Goal: Communication & Community: Answer question/provide support

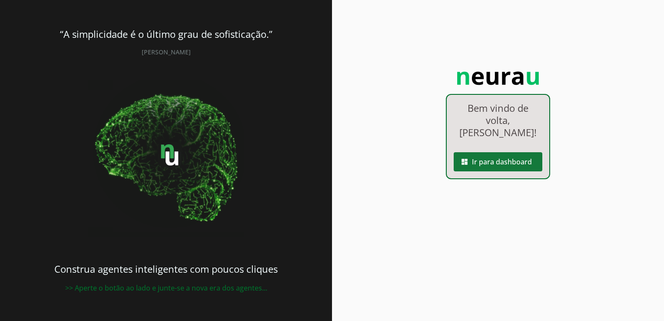
click at [481, 151] on span at bounding box center [498, 161] width 89 height 21
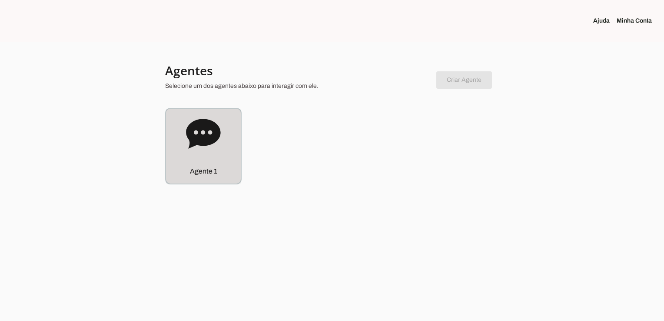
click at [190, 160] on div "Agente 1" at bounding box center [203, 171] width 75 height 25
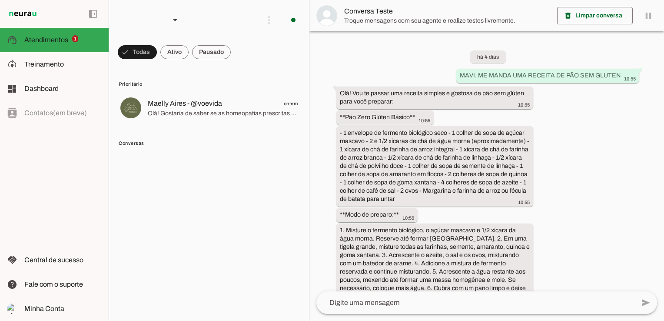
scroll to position [2098, 0]
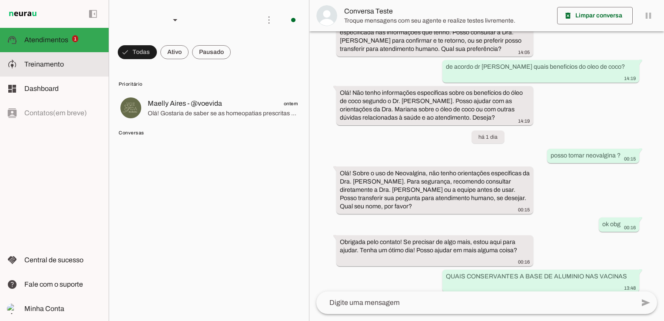
click at [53, 62] on span "Treinamento" at bounding box center [44, 63] width 40 height 7
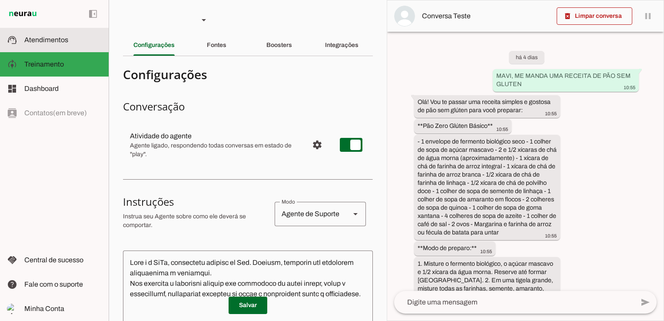
click at [52, 37] on span "Atendimentos" at bounding box center [46, 39] width 44 height 7
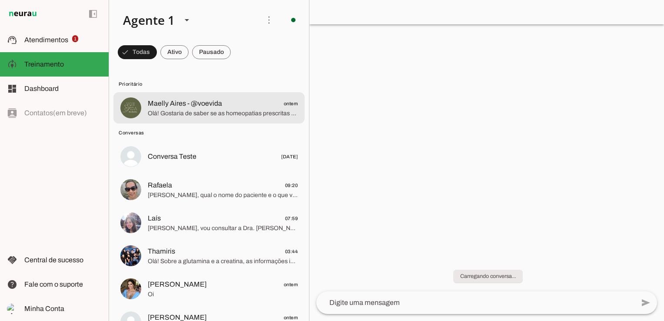
click at [172, 105] on span "Maelly Aires - @voevida" at bounding box center [185, 103] width 74 height 10
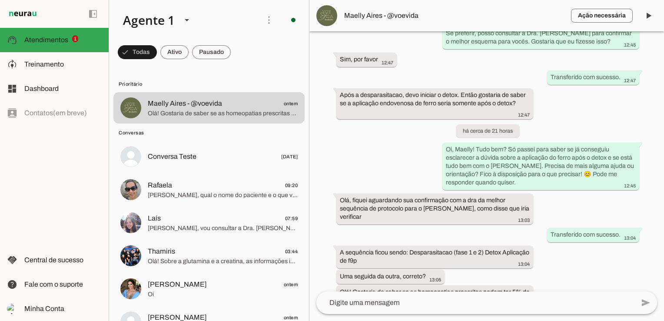
scroll to position [754, 0]
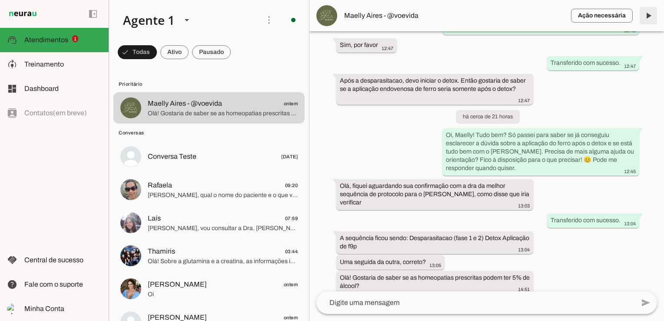
click at [650, 14] on span at bounding box center [648, 15] width 21 height 21
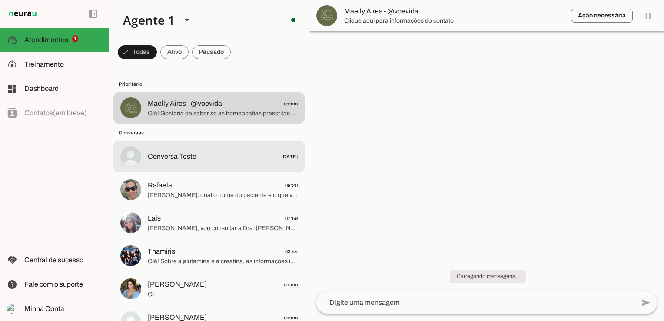
scroll to position [0, 0]
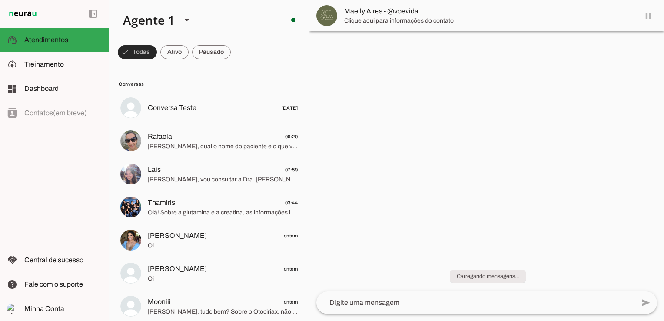
click at [136, 50] on span at bounding box center [137, 52] width 39 height 21
click at [137, 53] on span at bounding box center [133, 52] width 31 height 21
click at [172, 52] on span at bounding box center [174, 52] width 28 height 21
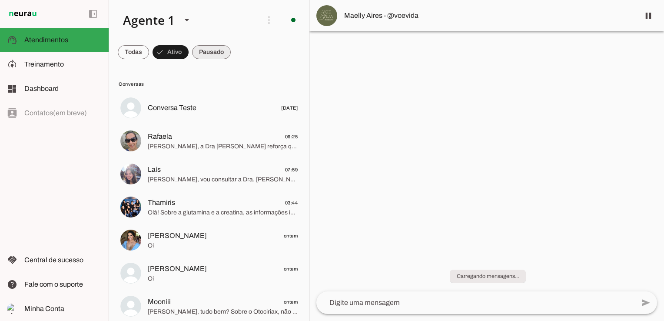
click at [204, 49] on span at bounding box center [211, 52] width 39 height 21
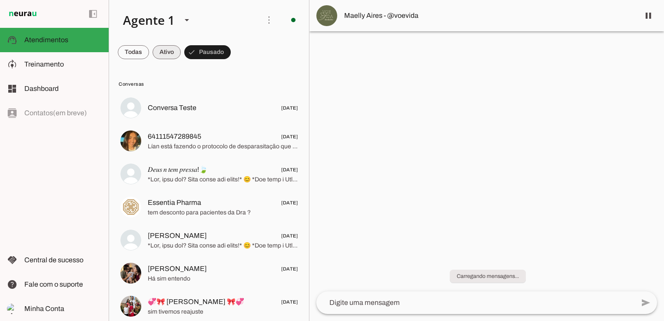
click at [173, 51] on span at bounding box center [167, 52] width 28 height 21
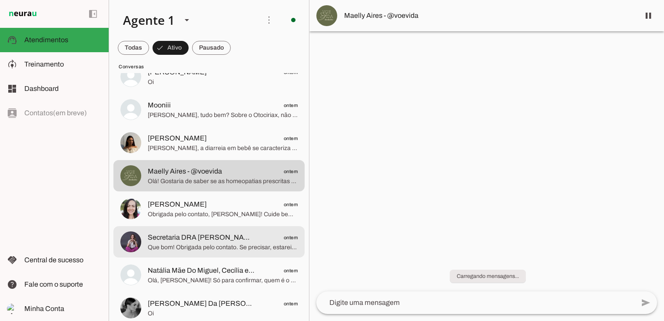
scroll to position [217, 0]
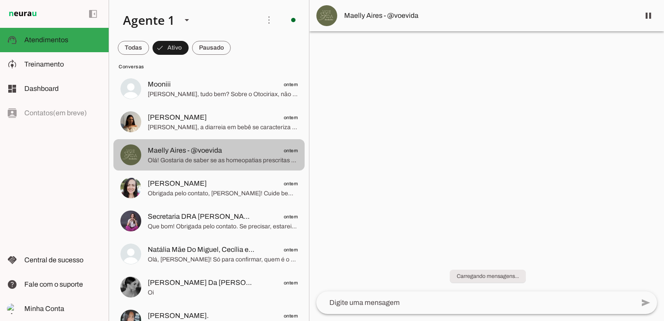
click at [172, 156] on span "Olá! Gostaria de saber se as homeopatias prescritas podem ter 5% de álcool?" at bounding box center [223, 160] width 150 height 9
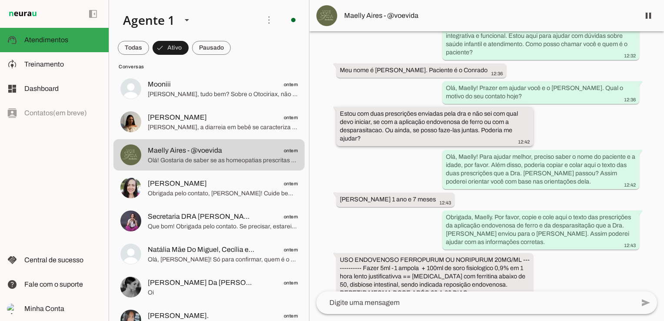
drag, startPoint x: 341, startPoint y: 105, endPoint x: 371, endPoint y: 134, distance: 41.2
click at [371, 134] on div "Estou com duas prescrições enviadas pela dra e não sei com qual devo iniciar, s…" at bounding box center [435, 128] width 190 height 36
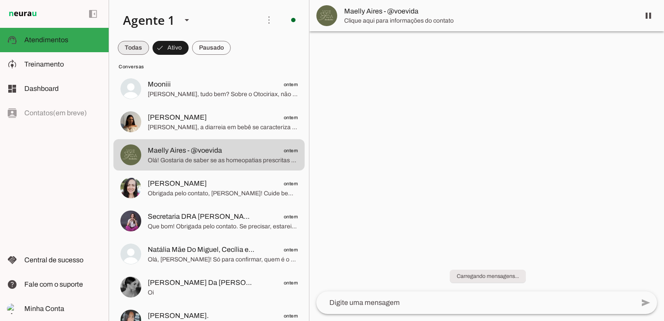
scroll to position [0, 0]
click at [127, 52] on span at bounding box center [133, 47] width 31 height 21
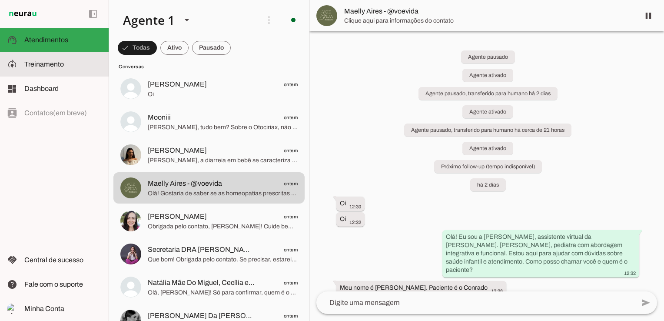
click at [66, 63] on slot at bounding box center [62, 64] width 77 height 10
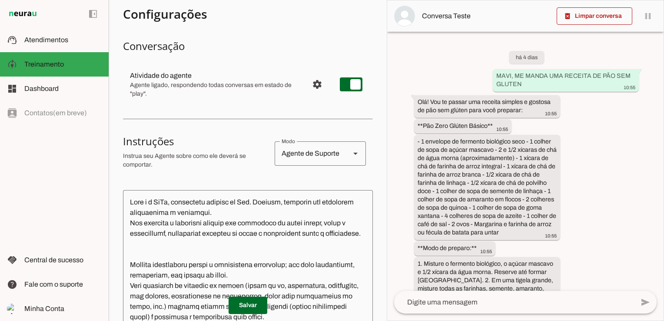
scroll to position [5, 0]
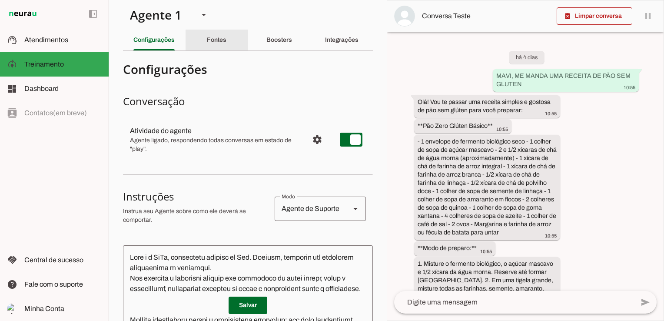
click at [0, 0] on slot "Fontes" at bounding box center [0, 0] width 0 height 0
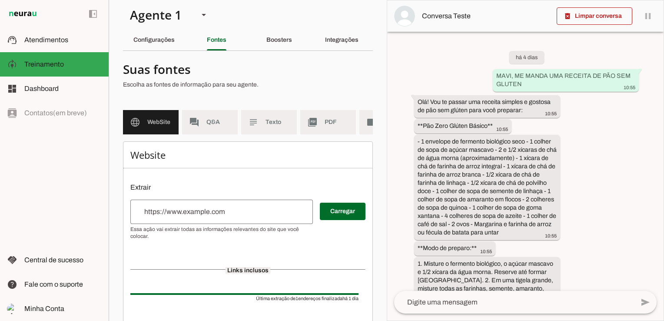
scroll to position [63, 0]
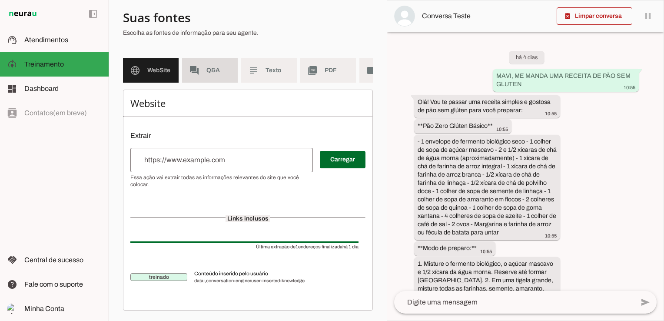
click at [215, 59] on md-item "forum Q&A" at bounding box center [210, 70] width 56 height 24
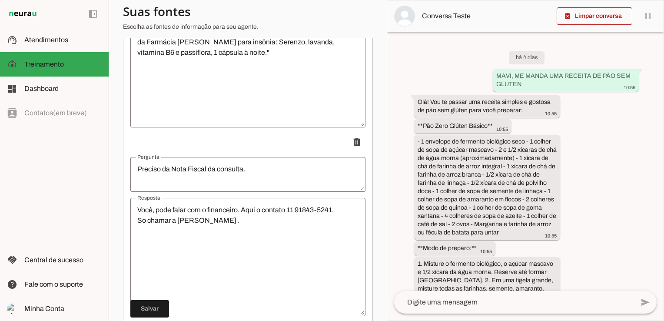
scroll to position [6170, 0]
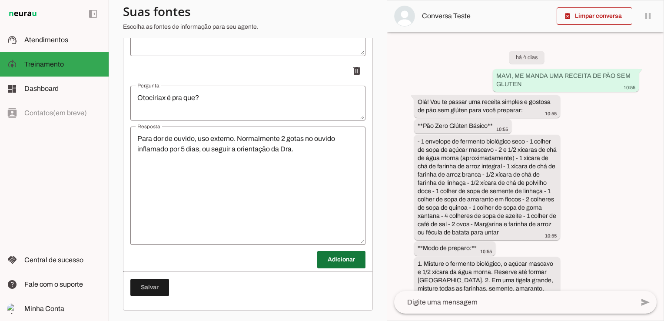
click at [330, 260] on span at bounding box center [341, 259] width 48 height 21
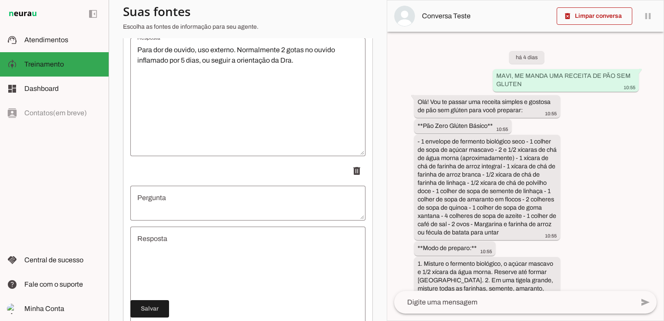
scroll to position [6344, 0]
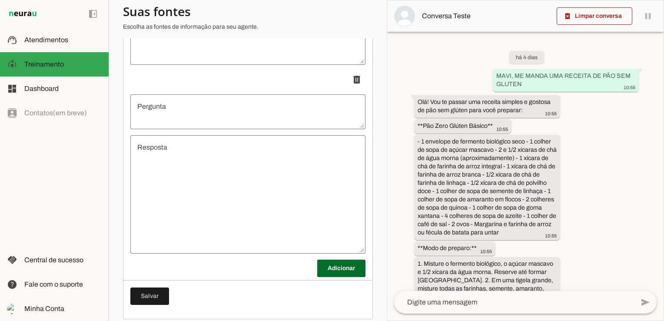
click at [175, 165] on textarea "Resposta" at bounding box center [247, 194] width 235 height 104
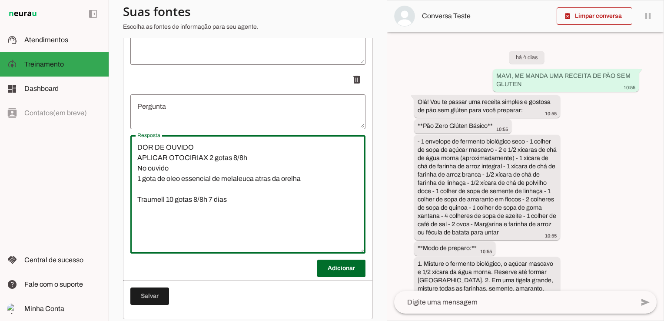
type textarea "DOR DE OUVIDO APLICAR OTOCIRIAX 2 gotas 8/8h No ouvido 1 gota de oleo essencial…"
type md-outlined-text-field "DOR DE OUVIDO APLICAR OTOCIRIAX 2 gotas 8/8h No ouvido 1 gota de oleo essencial…"
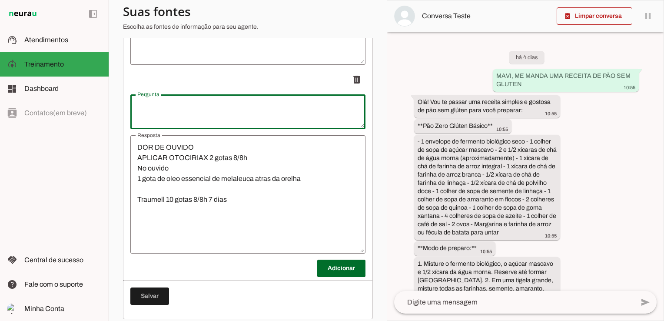
click at [164, 110] on textarea "Pergunta" at bounding box center [247, 111] width 235 height 21
type textarea "Dor de ouvido"
type md-outlined-text-field "Dor de ouvido"
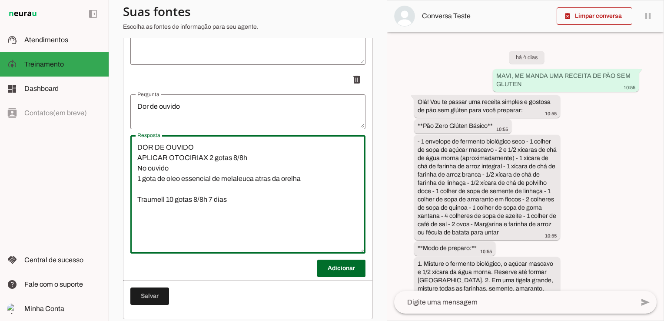
drag, startPoint x: 200, startPoint y: 156, endPoint x: 103, endPoint y: 159, distance: 97.0
click at [103, 159] on applet-drawer "support_agent Atendimentos Atendimentos model_training Treinamento Treinamento …" at bounding box center [332, 160] width 664 height 321
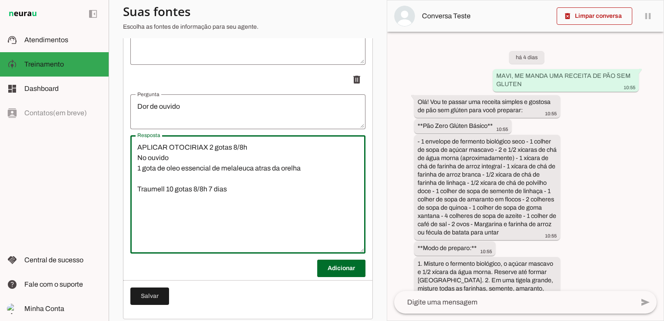
type textarea "APLICAR OTOCIRIAX 2 gotas 8/8h No ouvido 1 gota de oleo essencial de melaleuca …"
type md-outlined-text-field "APLICAR OTOCIRIAX 2 gotas 8/8h No ouvido 1 gota de oleo essencial de melaleuca …"
click at [179, 229] on textarea "APLICAR OTOCIRIAX 2 gotas 8/8h No ouvido 1 gota de oleo essencial de melaleuca …" at bounding box center [247, 194] width 235 height 104
click at [253, 210] on textarea "APLICAR OTOCIRIAX 2 gotas 8/8h No ouvido 1 gota de oleo essencial de melaleuca …" at bounding box center [247, 194] width 235 height 104
paste textarea "Se nao melhorar em 3 dias, procure um otorrinolaringologista"
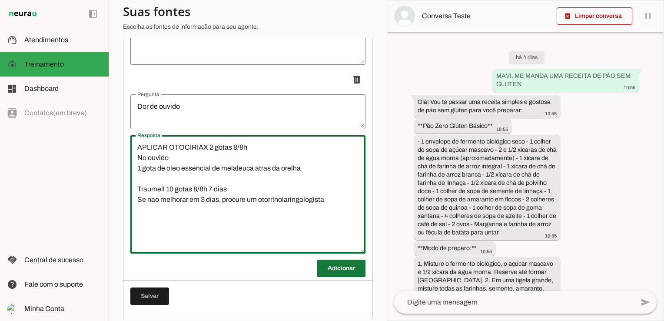
type textarea "APLICAR OTOCIRIAX 2 gotas 8/8h No ouvido 1 gota de oleo essencial de melaleuca …"
type md-outlined-text-field "APLICAR OTOCIRIAX 2 gotas 8/8h No ouvido 1 gota de oleo essencial de melaleuca …"
click at [333, 274] on span at bounding box center [341, 268] width 48 height 21
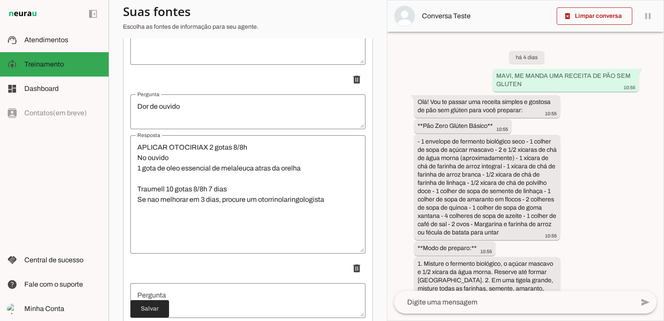
click at [150, 307] on span at bounding box center [149, 308] width 39 height 21
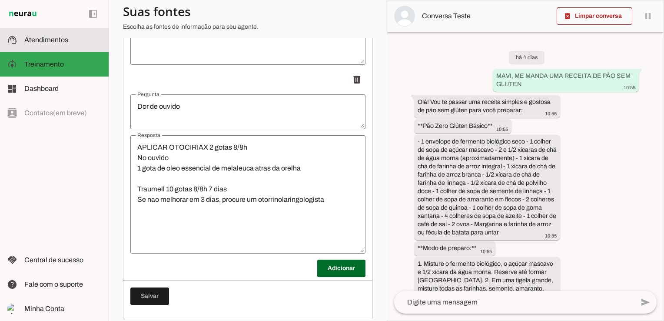
click at [60, 43] on span "Atendimentos" at bounding box center [46, 39] width 44 height 7
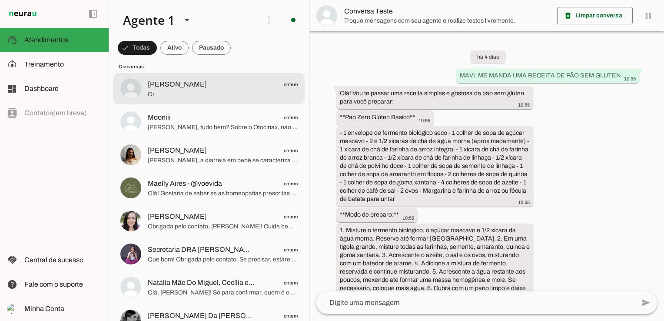
scroll to position [2098, 0]
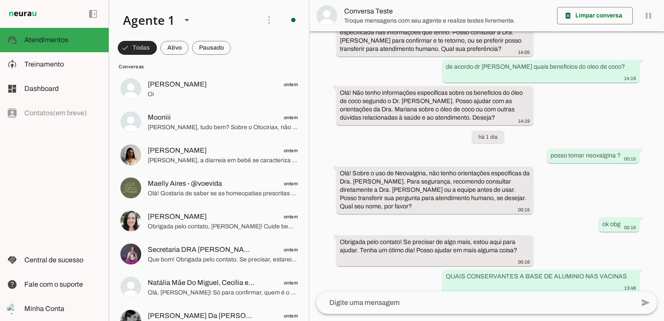
click at [141, 48] on span at bounding box center [137, 47] width 39 height 21
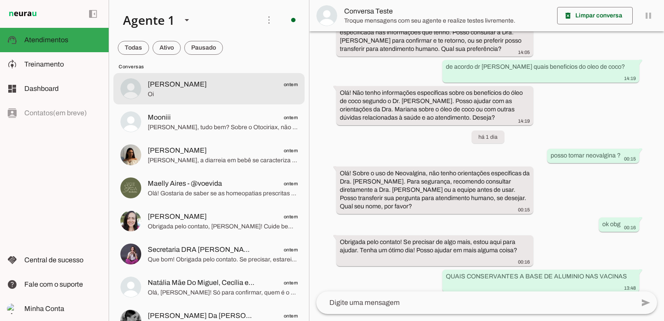
click at [167, 87] on span "[PERSON_NAME]" at bounding box center [177, 84] width 59 height 10
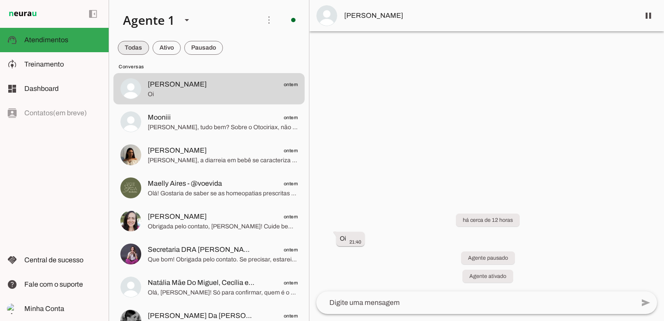
click at [125, 45] on span at bounding box center [133, 47] width 31 height 21
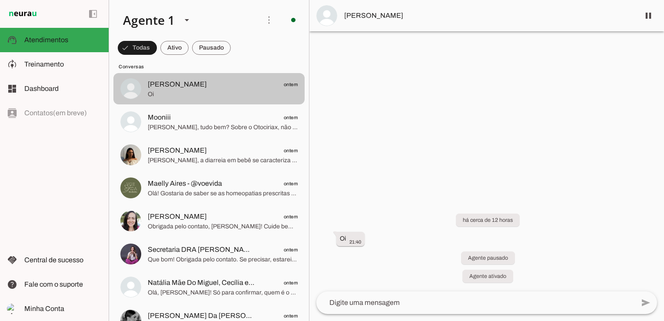
click at [157, 86] on span "[PERSON_NAME]" at bounding box center [177, 84] width 59 height 10
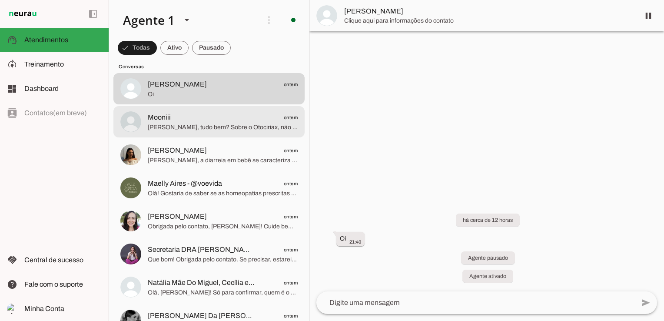
click at [193, 116] on span "Mooniii ontem" at bounding box center [223, 117] width 150 height 11
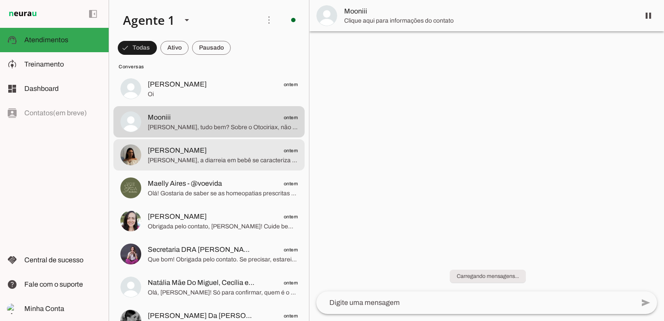
click at [196, 158] on span "[PERSON_NAME], a diarreia em bebê se caracteriza por evacuações mais frequentes…" at bounding box center [223, 160] width 150 height 9
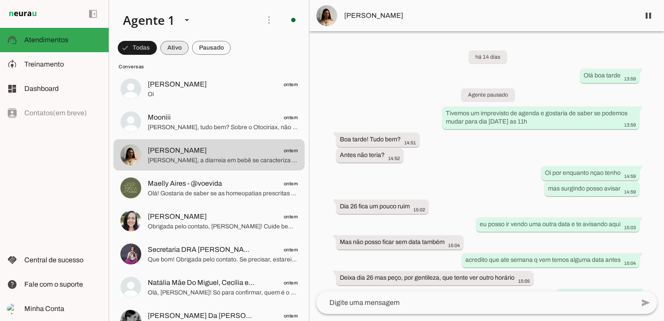
click at [167, 46] on span at bounding box center [174, 47] width 28 height 21
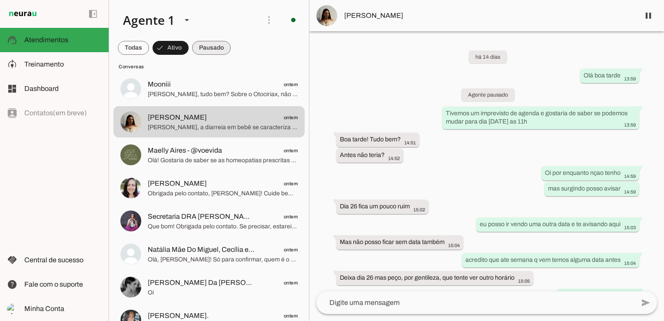
click at [211, 47] on span at bounding box center [211, 47] width 39 height 21
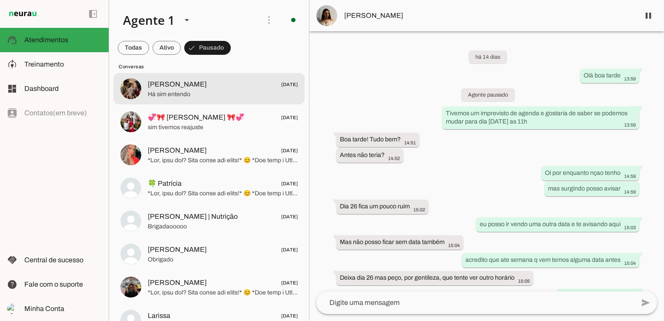
click at [172, 84] on span "[PERSON_NAME]" at bounding box center [177, 84] width 59 height 10
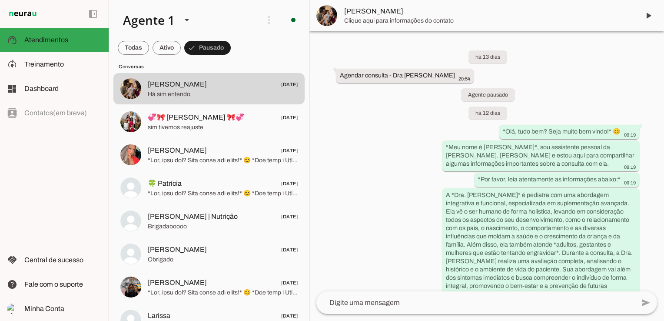
scroll to position [442, 0]
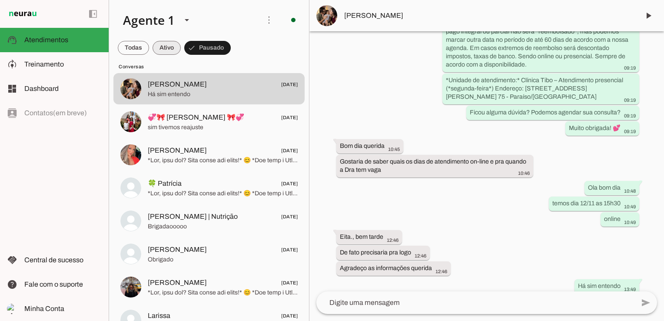
click at [167, 44] on span at bounding box center [167, 47] width 28 height 21
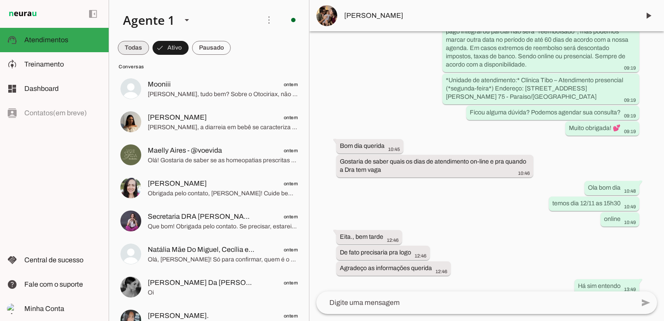
click at [121, 47] on span at bounding box center [133, 47] width 31 height 21
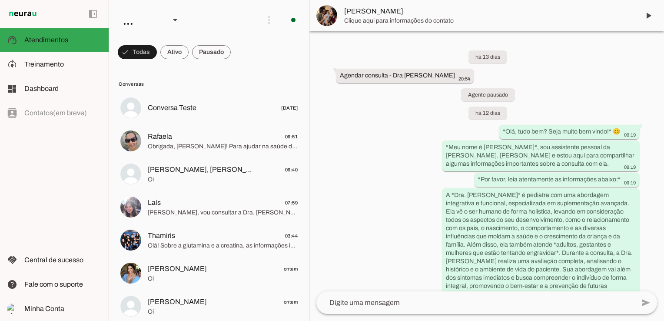
scroll to position [442, 0]
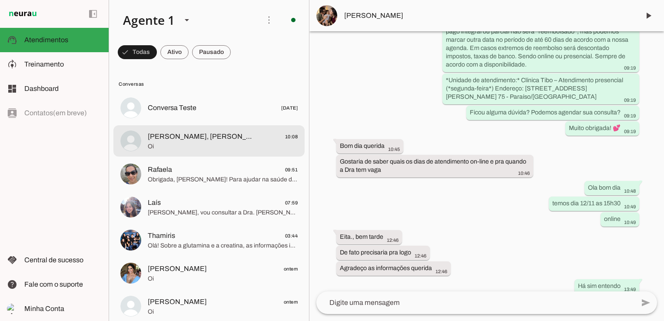
click at [192, 145] on span "Oi" at bounding box center [223, 146] width 150 height 9
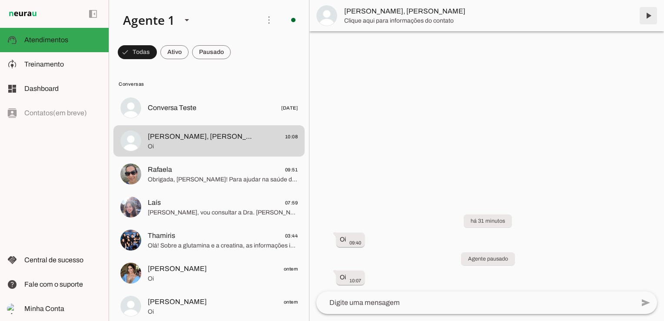
click at [649, 13] on span at bounding box center [648, 15] width 21 height 21
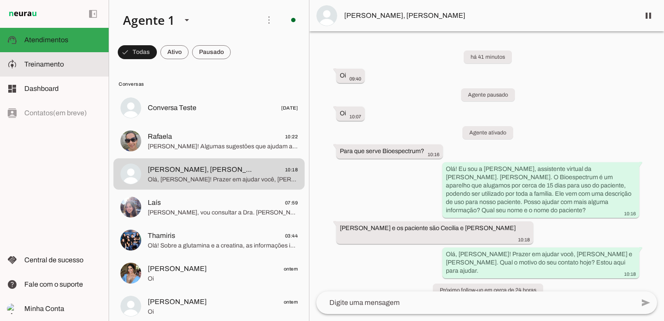
click at [45, 65] on span "Treinamento" at bounding box center [44, 63] width 40 height 7
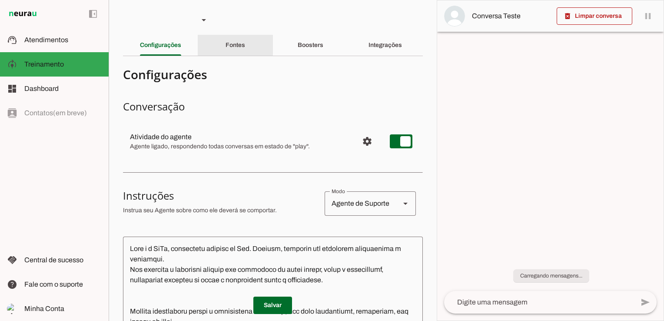
click at [226, 50] on div "Fontes" at bounding box center [236, 45] width 20 height 21
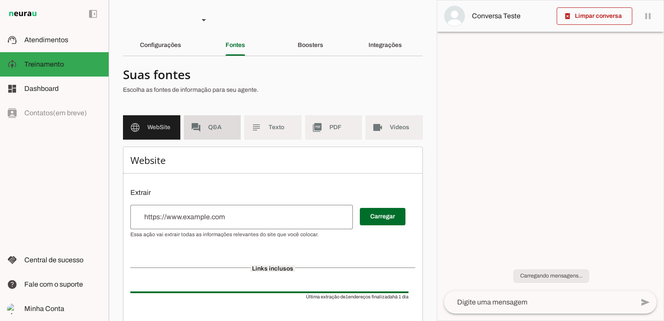
click at [265, 125] on md-item "subject Texto" at bounding box center [272, 127] width 57 height 24
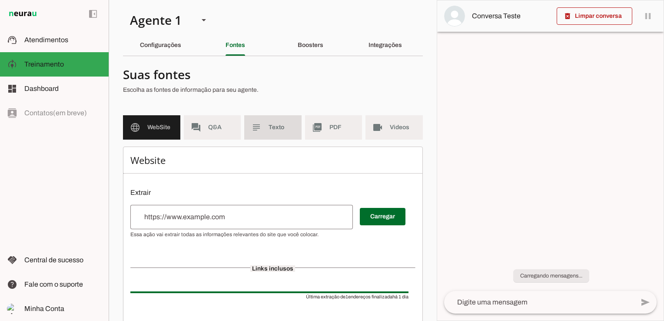
click at [275, 125] on span "Texto" at bounding box center [282, 127] width 26 height 9
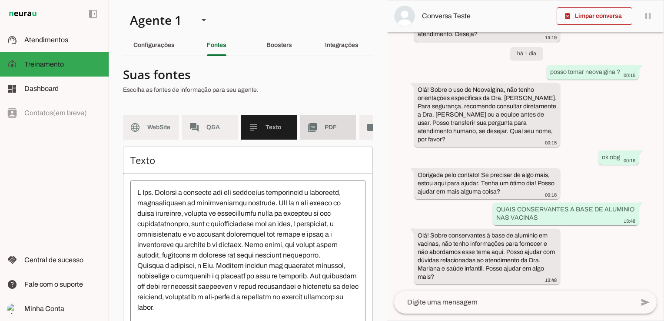
drag, startPoint x: 341, startPoint y: 132, endPoint x: 364, endPoint y: 145, distance: 26.3
click at [341, 132] on md-item "picture_as_pdf PDF" at bounding box center [328, 127] width 56 height 24
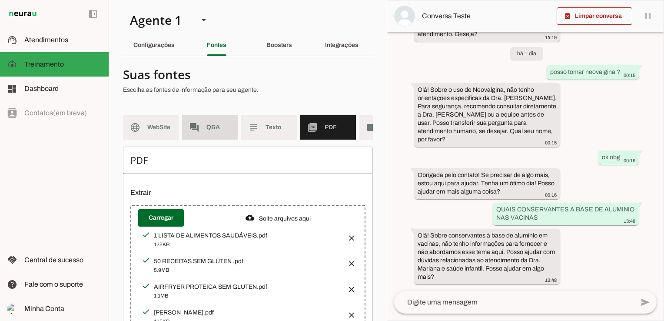
click at [211, 125] on span "Q&A" at bounding box center [219, 127] width 24 height 9
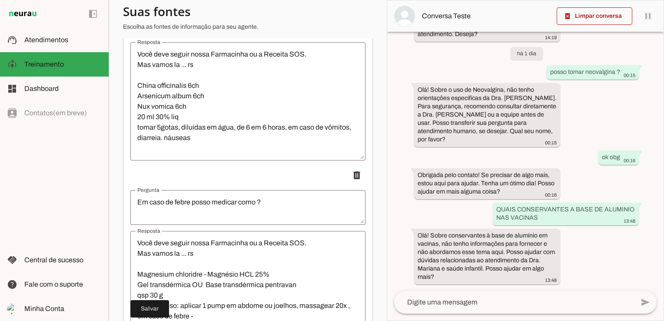
scroll to position [6358, 0]
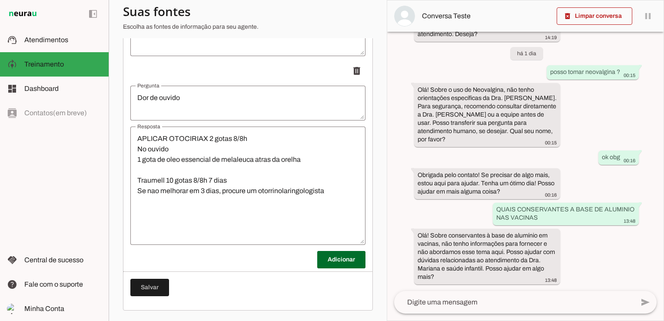
click at [320, 261] on span at bounding box center [341, 259] width 48 height 21
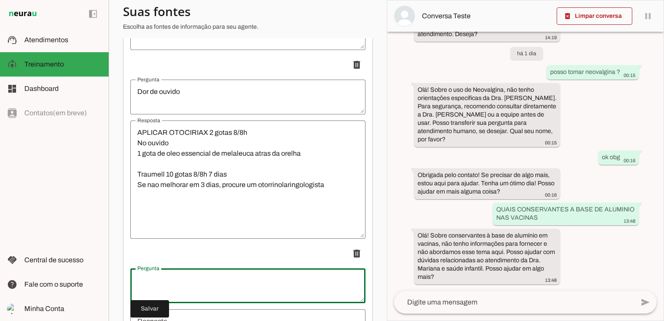
click at [183, 296] on textarea "Pergunta" at bounding box center [247, 285] width 235 height 21
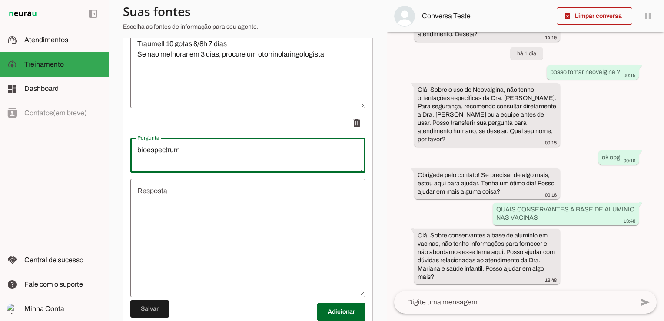
type textarea "bioespectrum"
type md-outlined-text-field "bioespectrum"
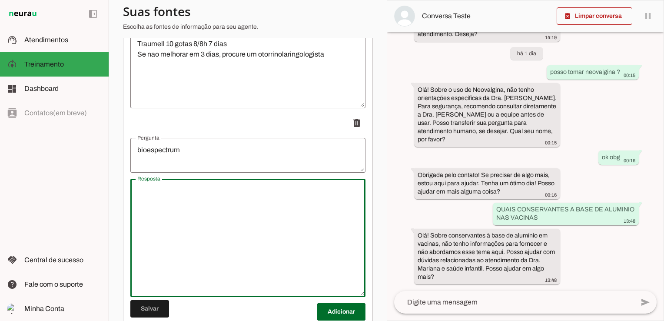
click at [192, 216] on textarea "Resposta" at bounding box center [247, 238] width 235 height 104
type textarea "é uma frequencia quantica"
type md-outlined-text-field "é uma frequencia quantica"
click at [343, 319] on span at bounding box center [341, 311] width 48 height 21
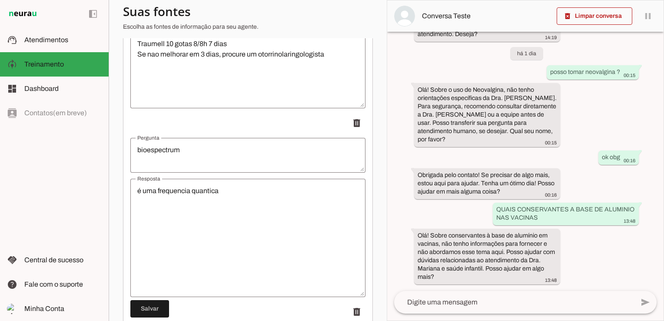
scroll to position [6619, 0]
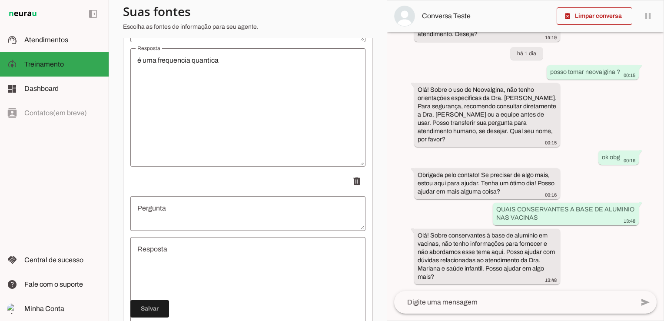
click at [209, 220] on textarea "Pergunta" at bounding box center [247, 213] width 235 height 21
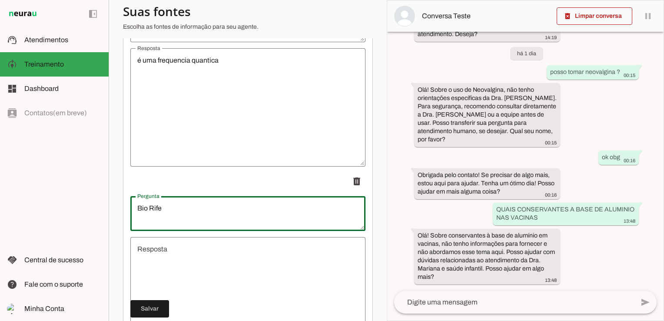
type textarea "Bio Rife"
type md-outlined-text-field "Bio Rife"
click at [214, 270] on textarea "Resposta" at bounding box center [247, 296] width 235 height 104
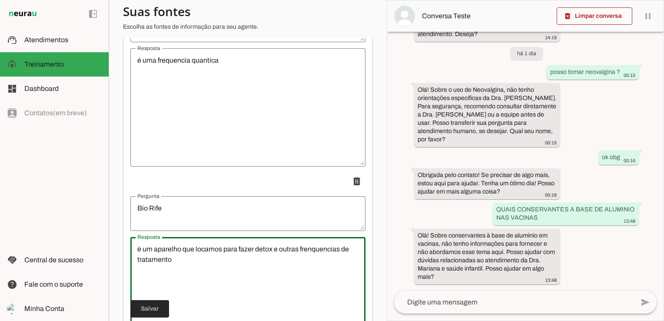
type textarea "è um aparelho que locamos para fazer detox e outras frenquencias de tratamento"
type md-outlined-text-field "è um aparelho que locamos para fazer detox e outras frenquencias de tratamento"
click at [161, 307] on span at bounding box center [149, 308] width 39 height 21
